Goal: Navigation & Orientation: Find specific page/section

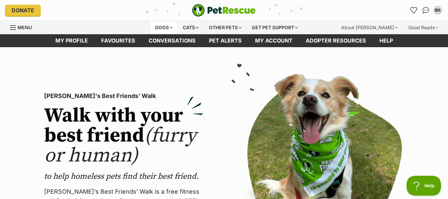
click at [167, 28] on div "Dogs" at bounding box center [164, 27] width 27 height 13
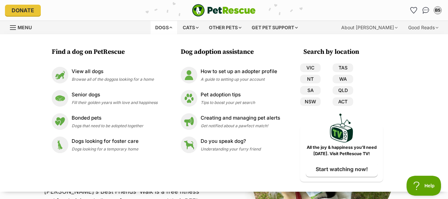
click at [167, 27] on div "Dogs" at bounding box center [164, 27] width 27 height 13
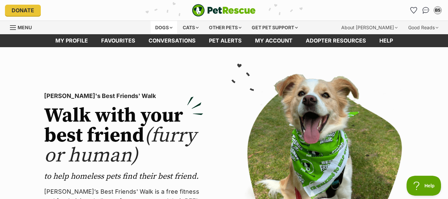
click at [168, 28] on div "Dogs" at bounding box center [164, 27] width 27 height 13
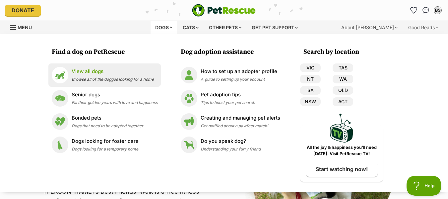
click at [104, 75] on p "View all dogs" at bounding box center [113, 72] width 82 height 8
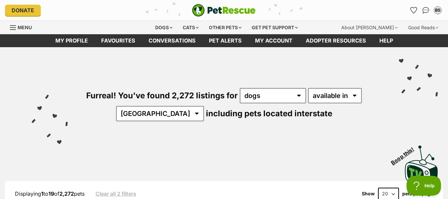
click at [393, 194] on select "20 40 60" at bounding box center [388, 193] width 21 height 12
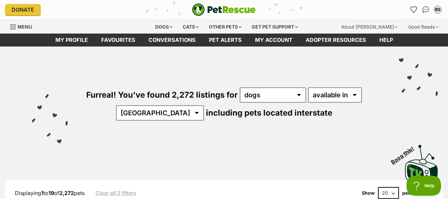
select select "60"
click at [378, 187] on select "20 40 60" at bounding box center [388, 193] width 21 height 12
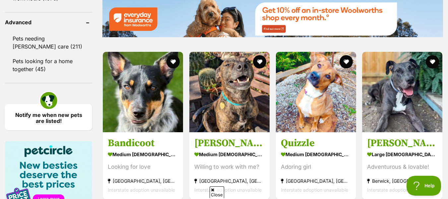
scroll to position [401, 0]
